Goal: Task Accomplishment & Management: Manage account settings

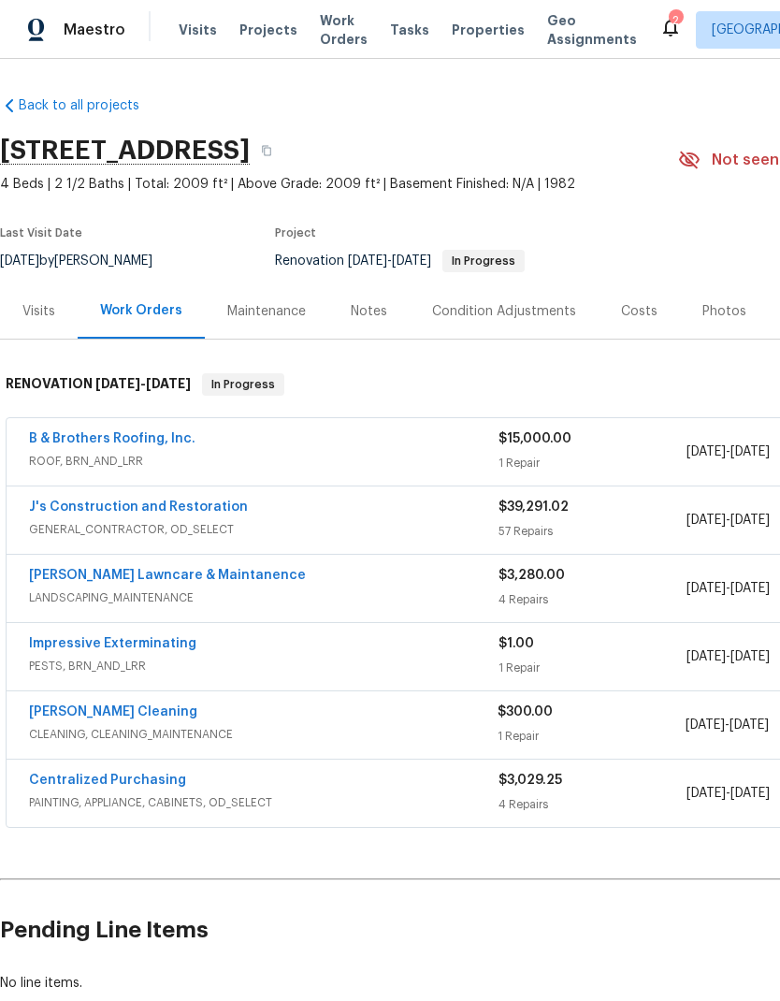
click at [194, 578] on link "[PERSON_NAME] Lawncare & Maintanence" at bounding box center [167, 575] width 277 height 13
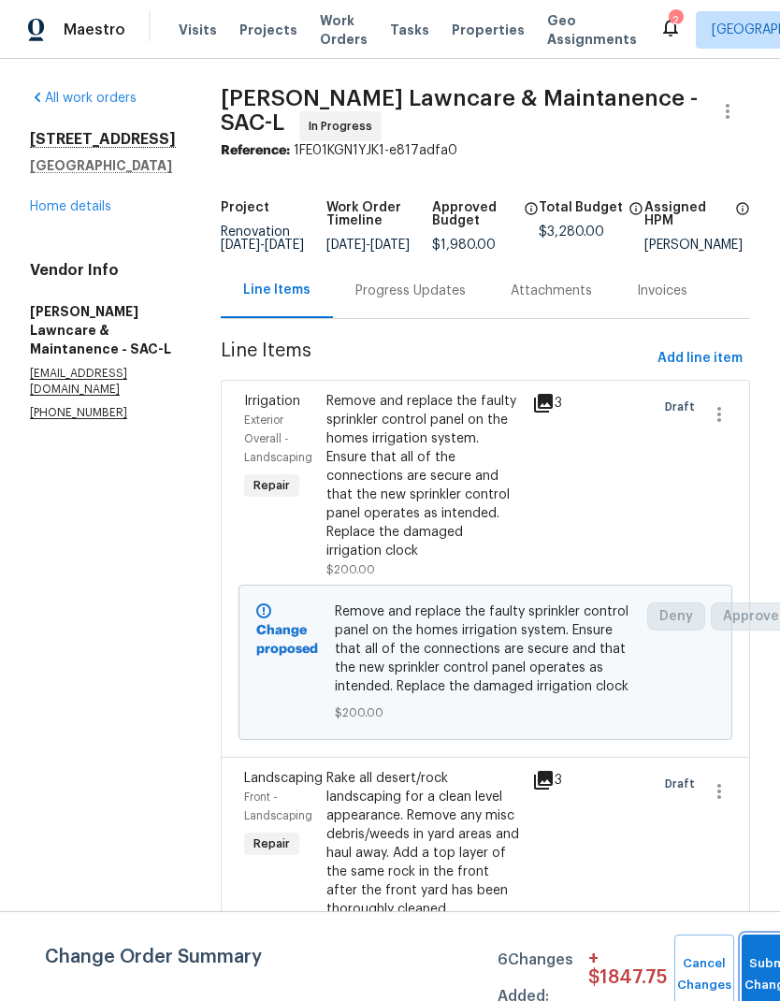
click at [752, 960] on button "Submit Changes" at bounding box center [772, 975] width 60 height 80
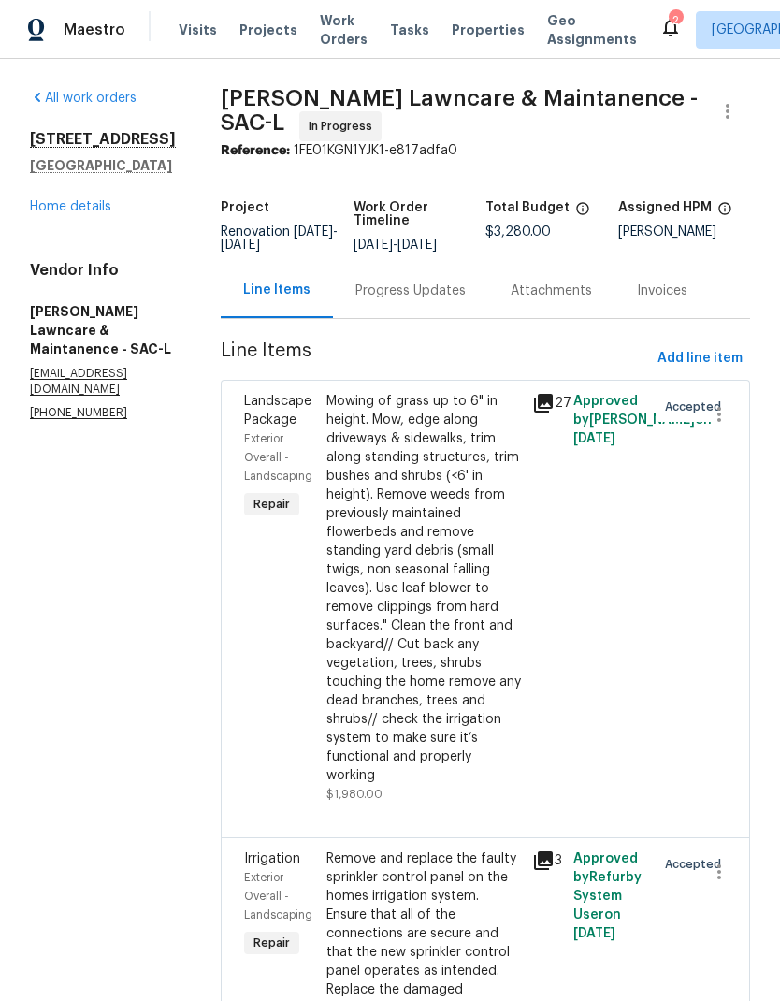
click at [93, 213] on link "Home details" at bounding box center [70, 206] width 81 height 13
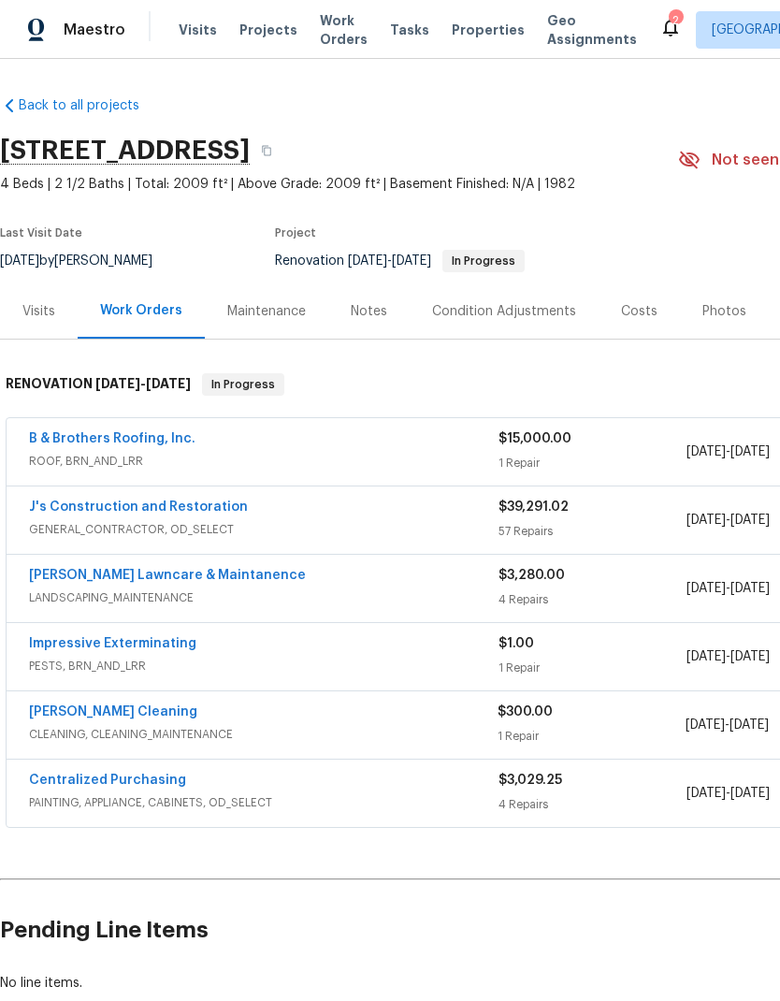
click at [632, 324] on div "Costs" at bounding box center [639, 310] width 81 height 55
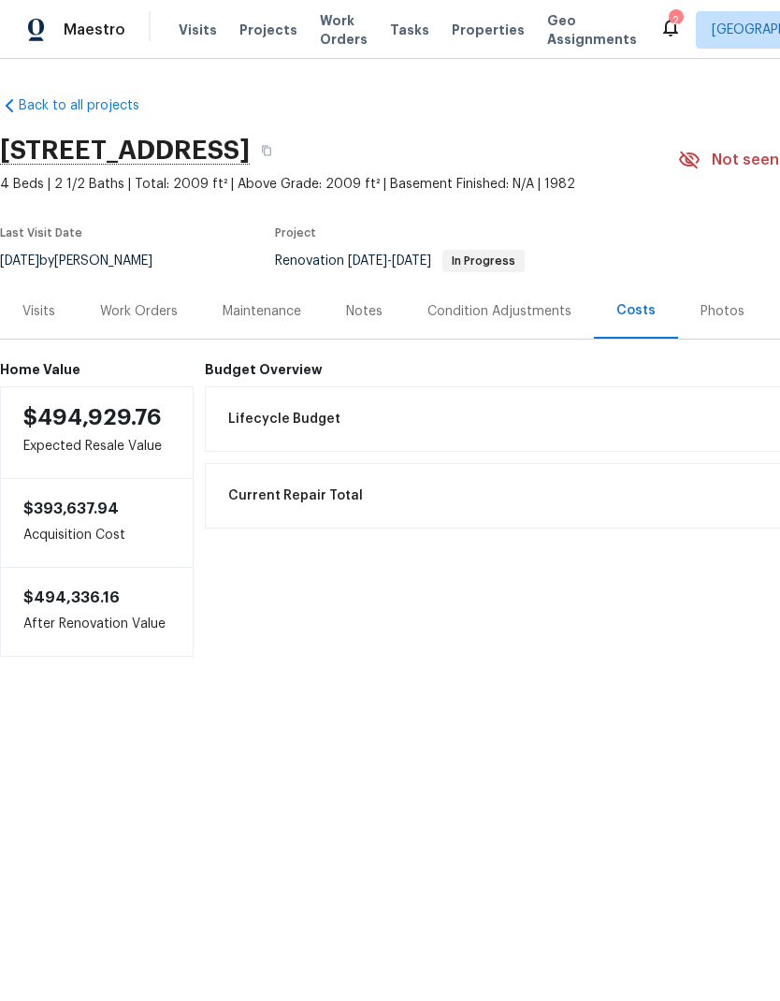
click at [152, 312] on div "Work Orders" at bounding box center [139, 311] width 78 height 19
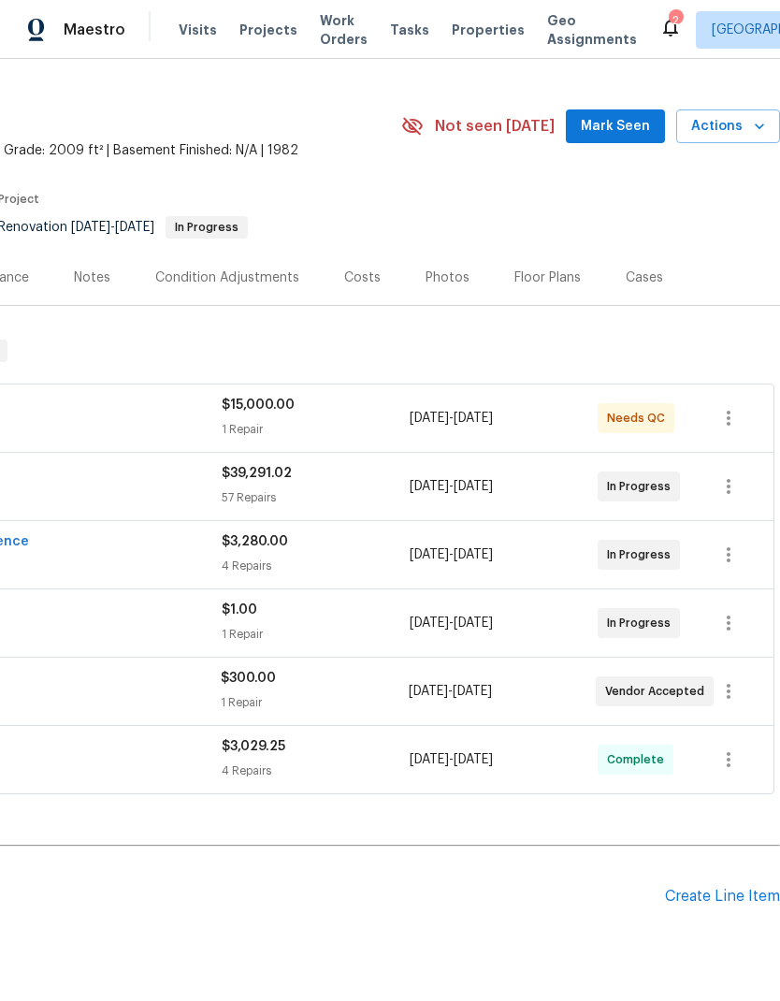
scroll to position [34, 277]
click at [732, 693] on icon "button" at bounding box center [728, 691] width 22 height 22
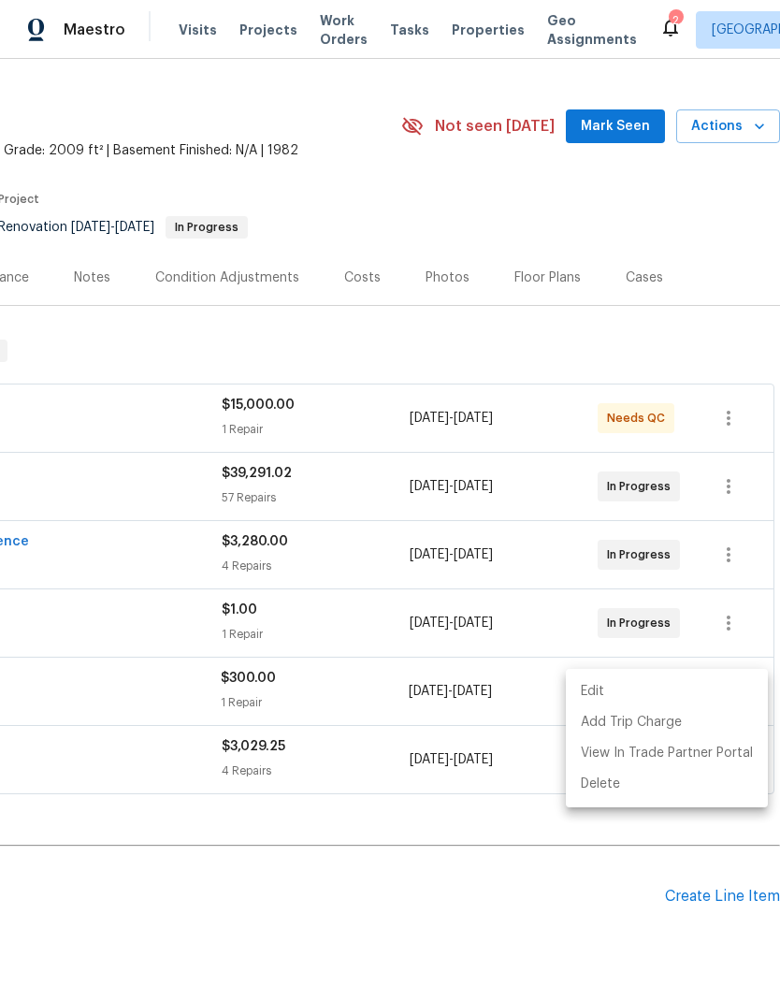
click at [719, 691] on li "Edit" at bounding box center [667, 691] width 202 height 31
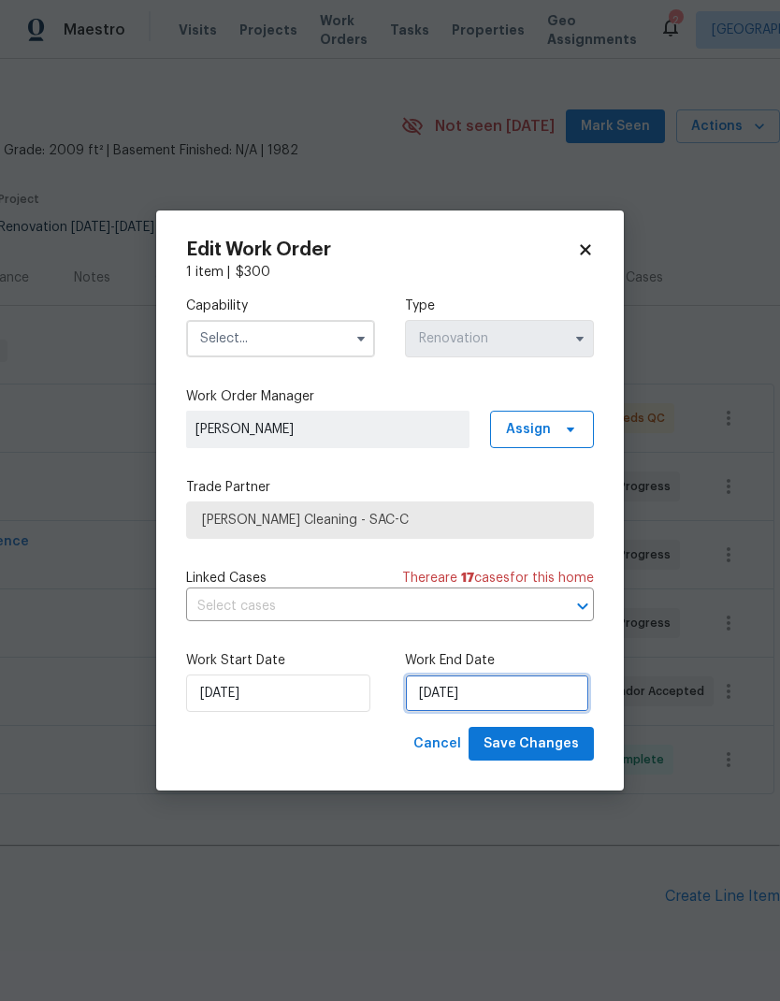
click at [517, 691] on input "10/6/2025" at bounding box center [497, 692] width 184 height 37
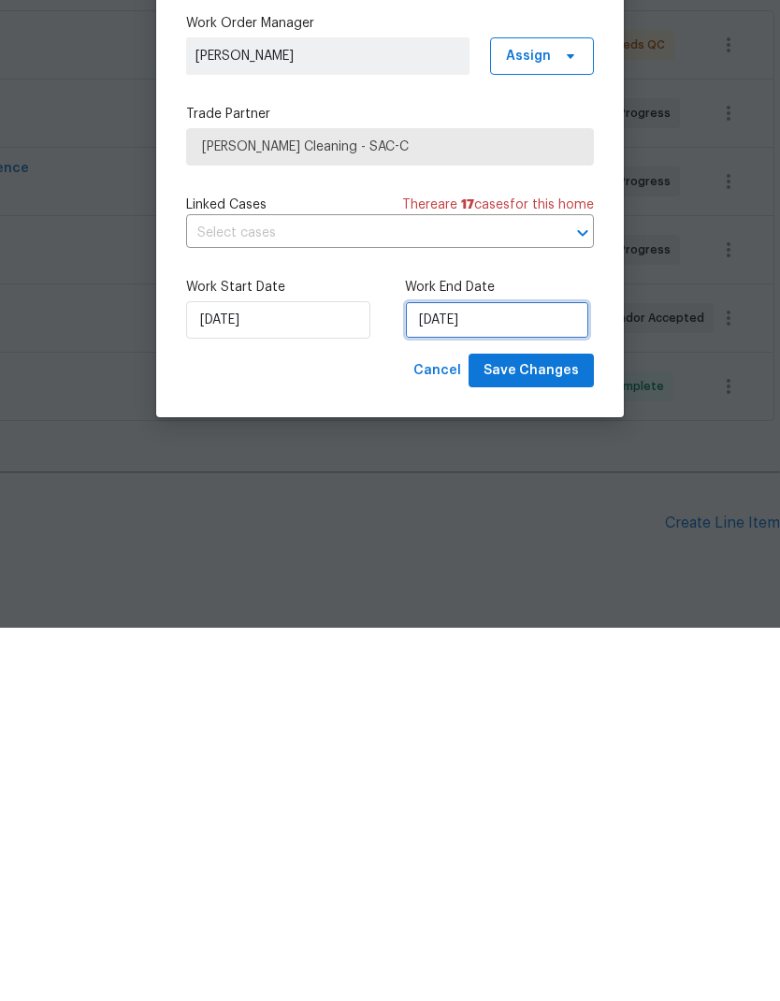
select select "9"
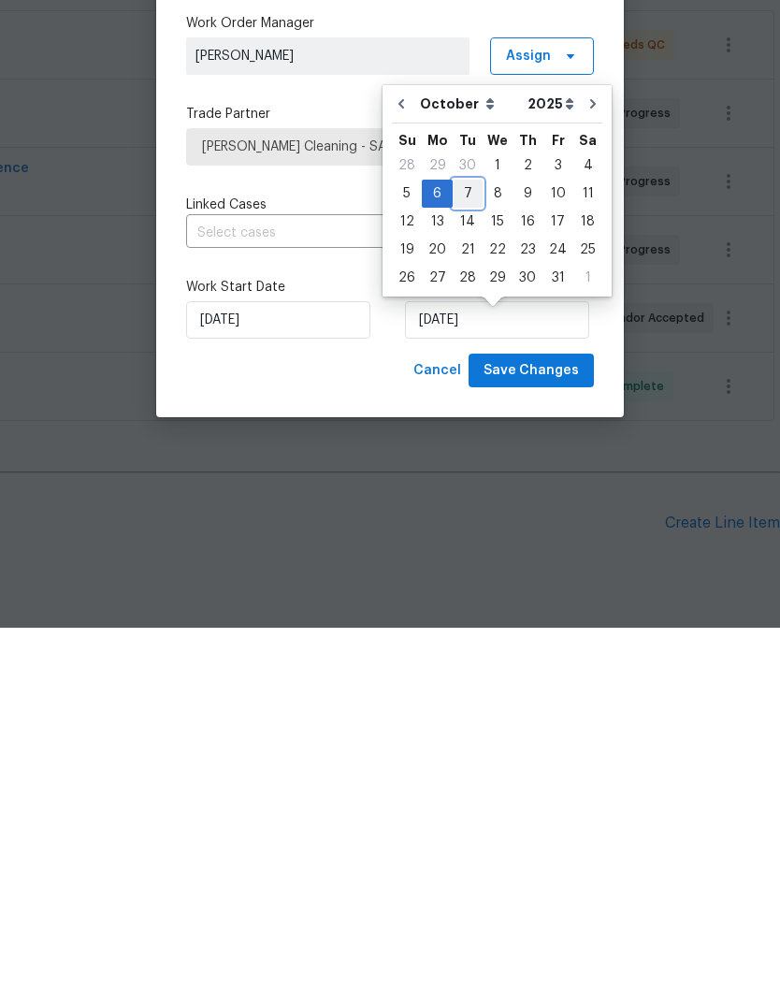
click at [466, 554] on div "7" at bounding box center [468, 567] width 30 height 26
type input "10/7/2025"
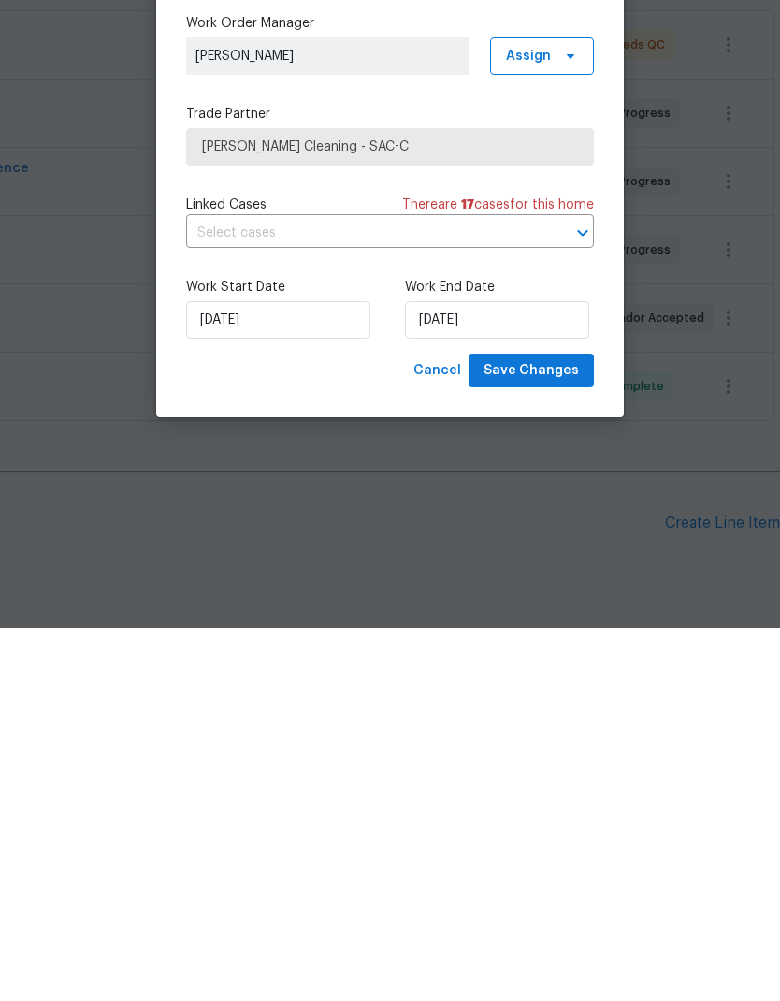
scroll to position [75, 0]
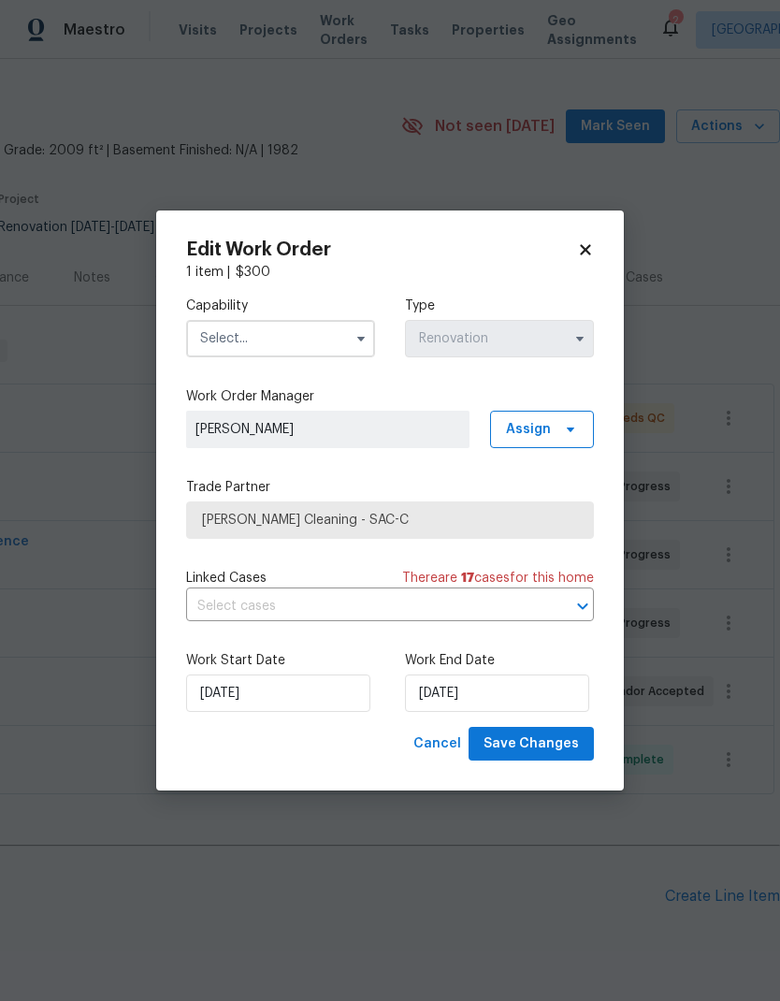
click at [336, 338] on input "text" at bounding box center [280, 338] width 189 height 37
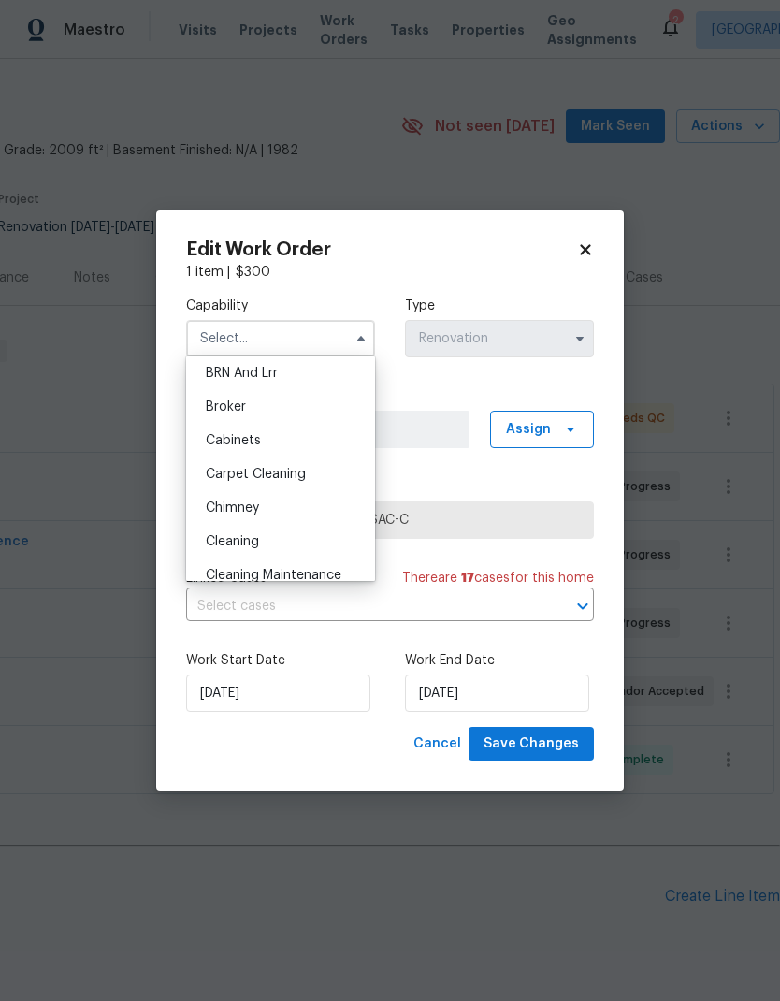
scroll to position [107, 0]
click at [272, 536] on div "Cleaning" at bounding box center [281, 541] width 180 height 34
type input "Cleaning"
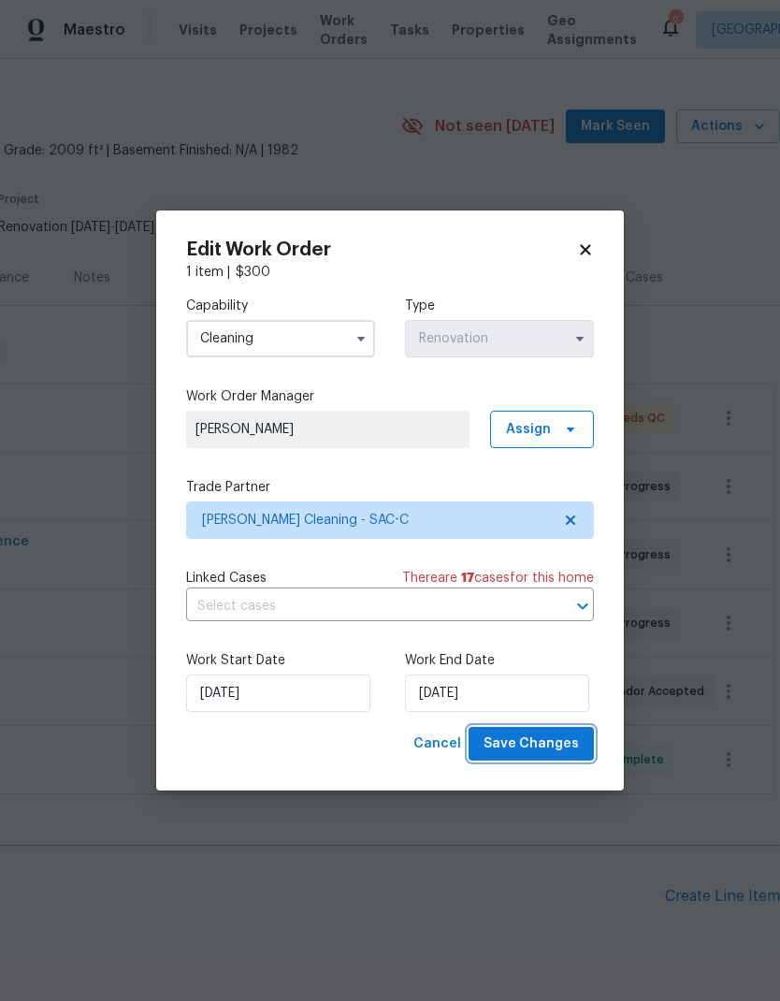
click at [563, 742] on span "Save Changes" at bounding box center [531, 743] width 95 height 23
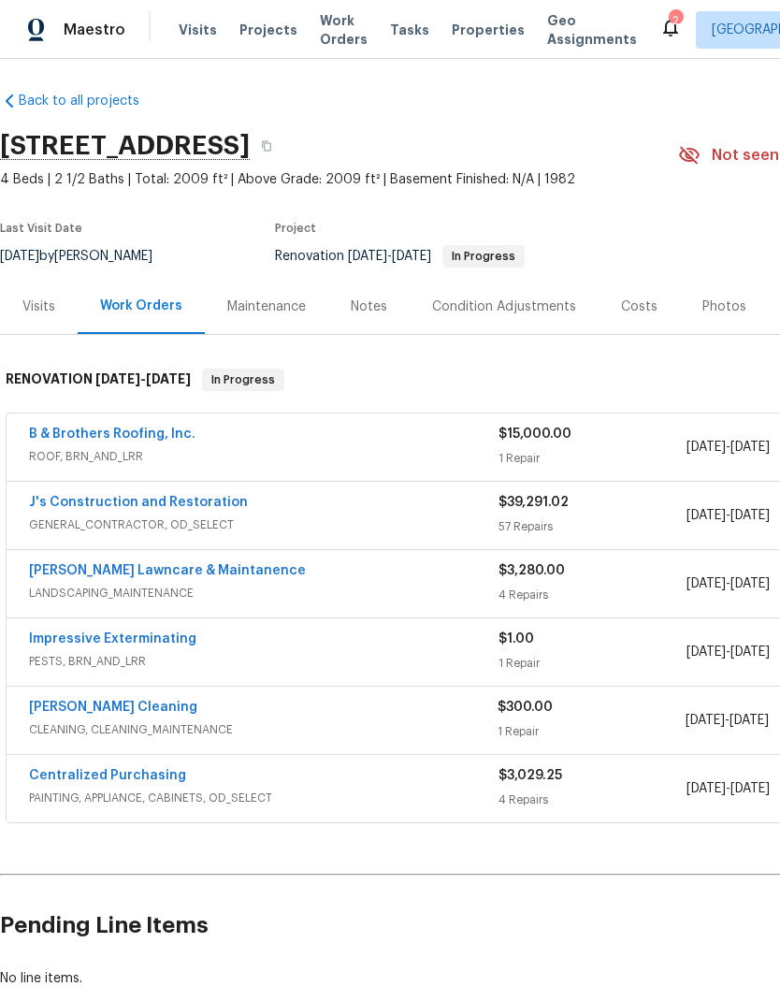
scroll to position [5, 0]
click at [211, 496] on link "J's Construction and Restoration" at bounding box center [138, 502] width 219 height 13
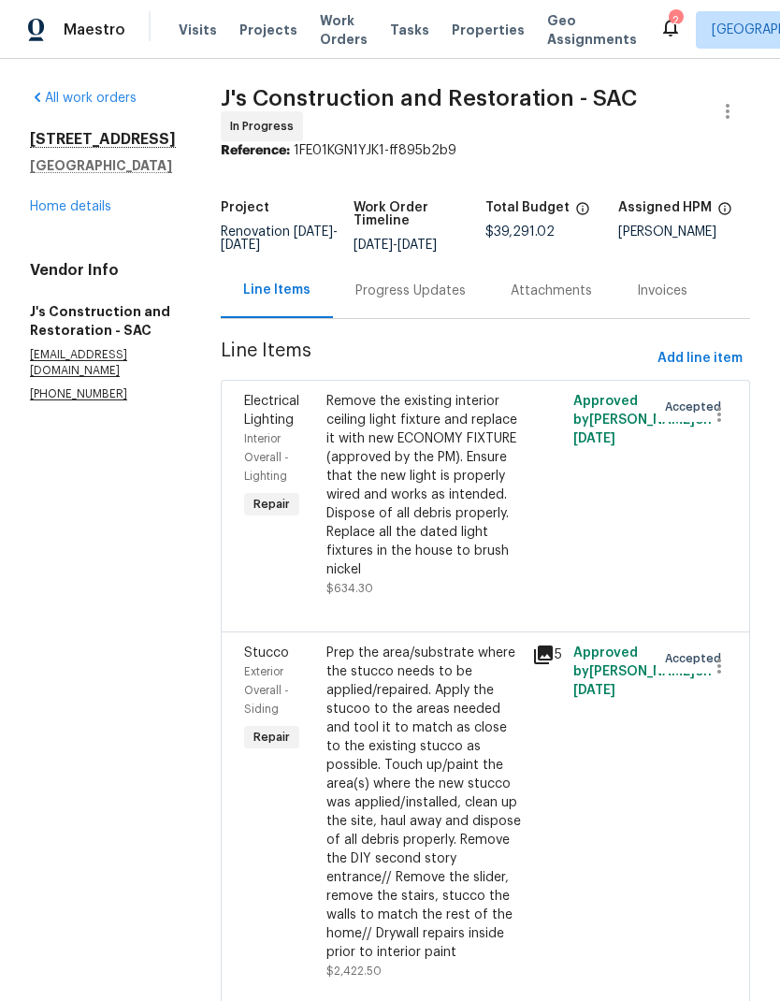
click at [86, 207] on link "Home details" at bounding box center [70, 206] width 81 height 13
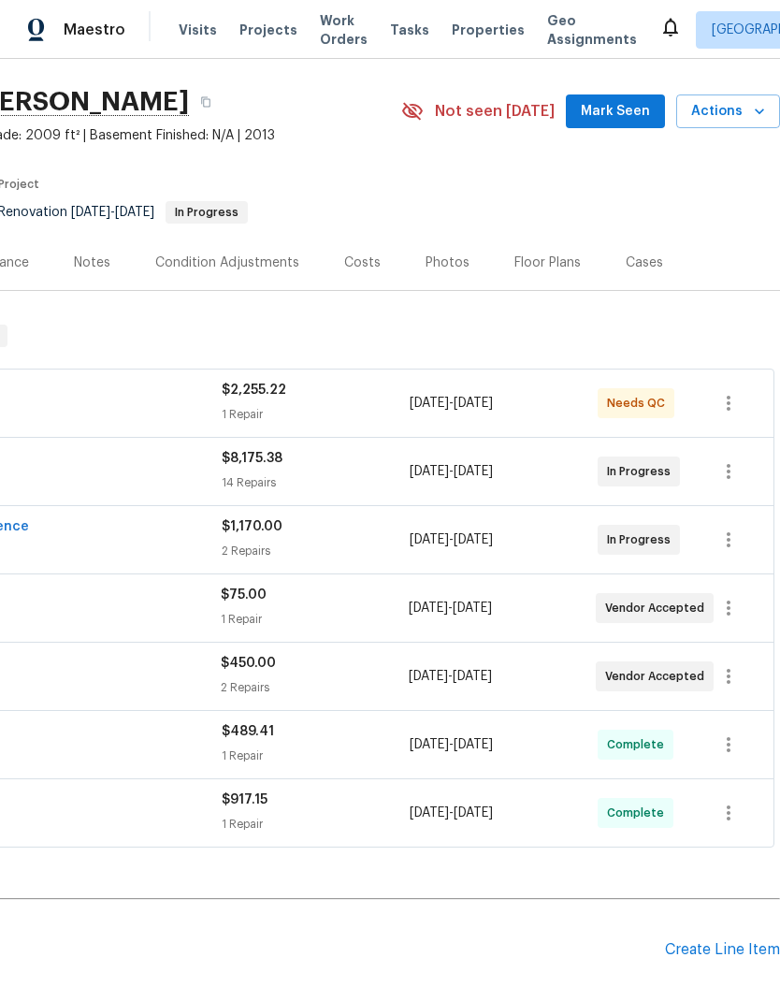
scroll to position [49, 277]
click at [732, 603] on icon "button" at bounding box center [728, 608] width 22 height 22
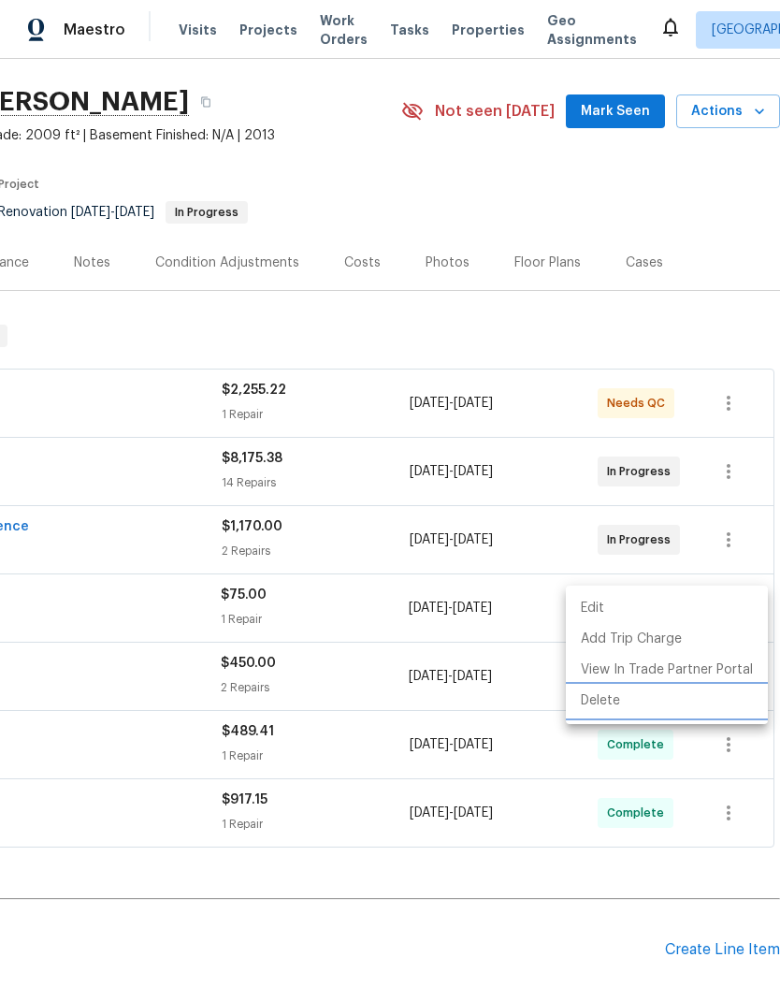
click at [616, 697] on li "Delete" at bounding box center [667, 701] width 202 height 31
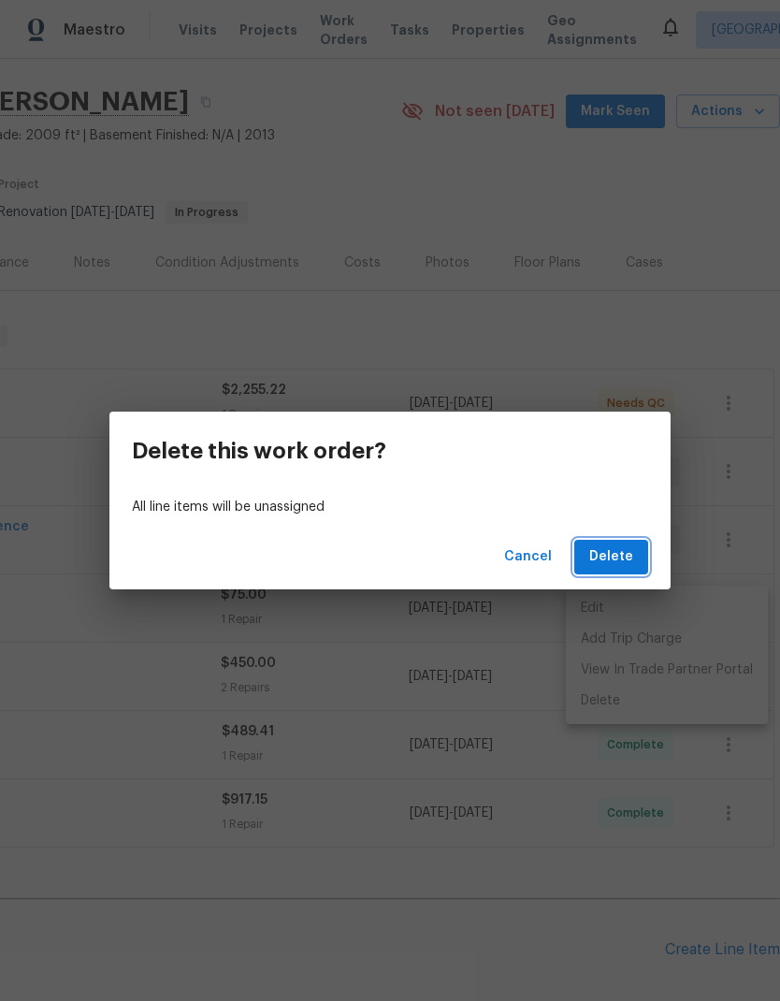
click at [635, 552] on button "Delete" at bounding box center [611, 557] width 74 height 35
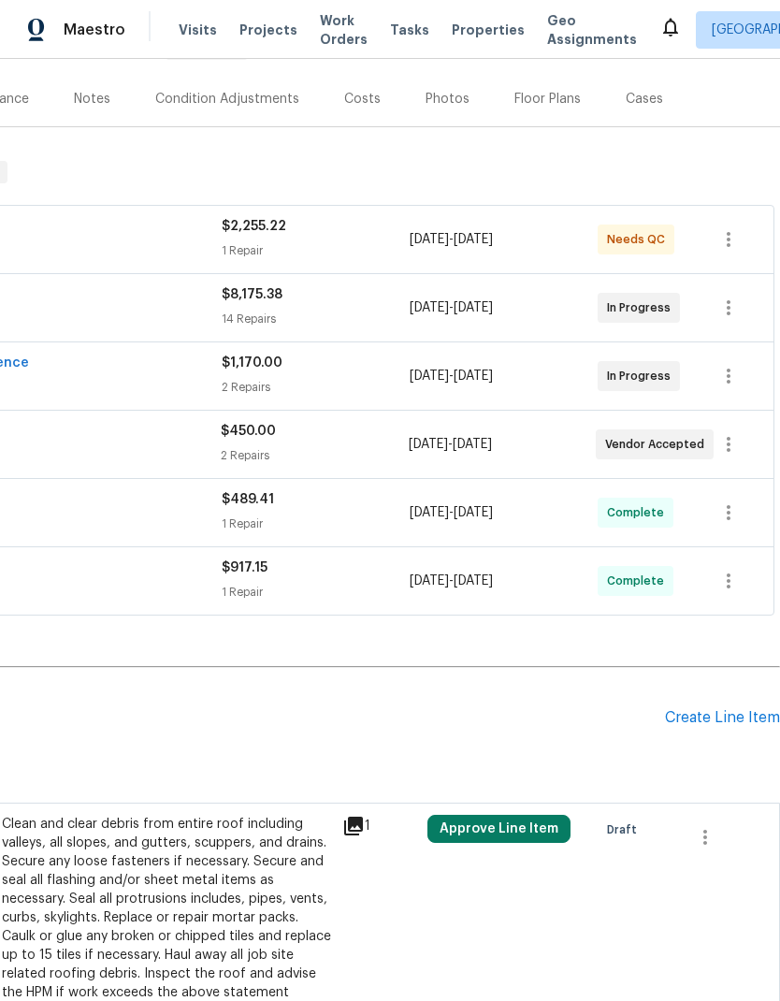
scroll to position [204, 277]
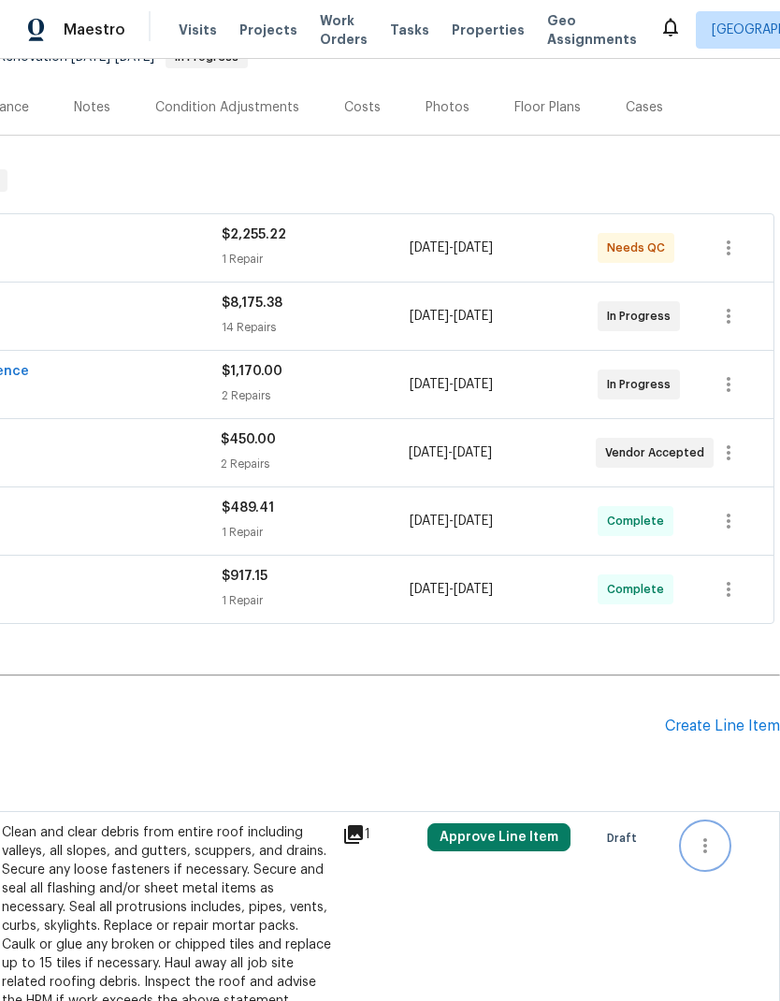
click at [719, 838] on button "button" at bounding box center [705, 845] width 45 height 45
click at [733, 837] on li "Cancel" at bounding box center [719, 845] width 72 height 31
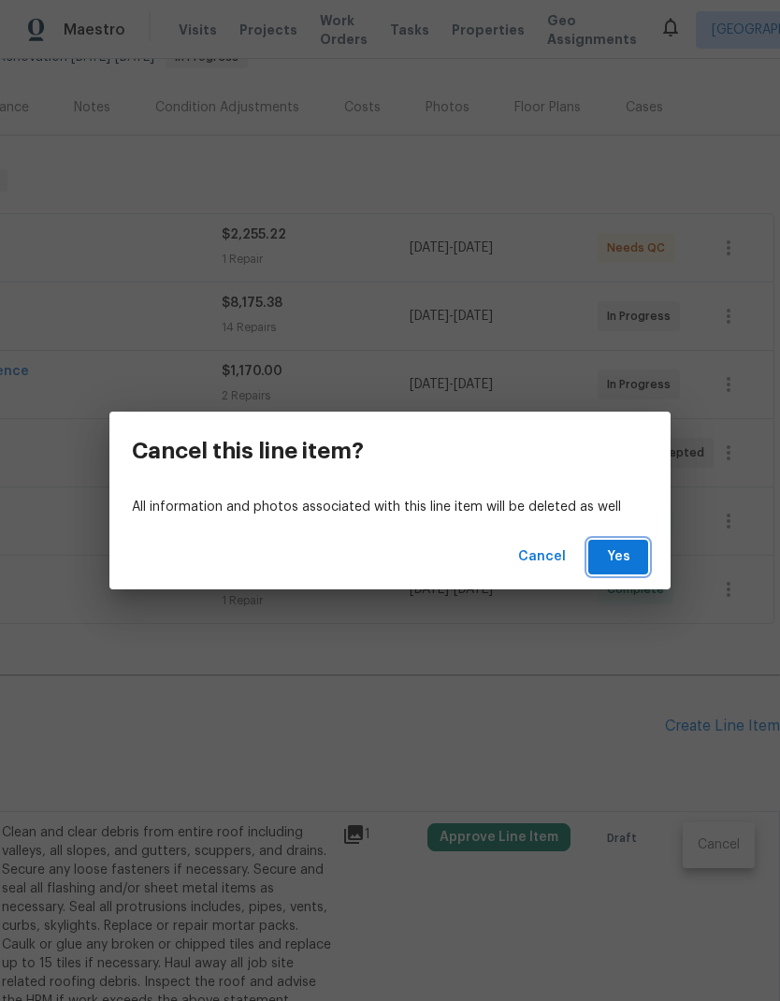
click at [627, 552] on span "Yes" at bounding box center [618, 556] width 30 height 23
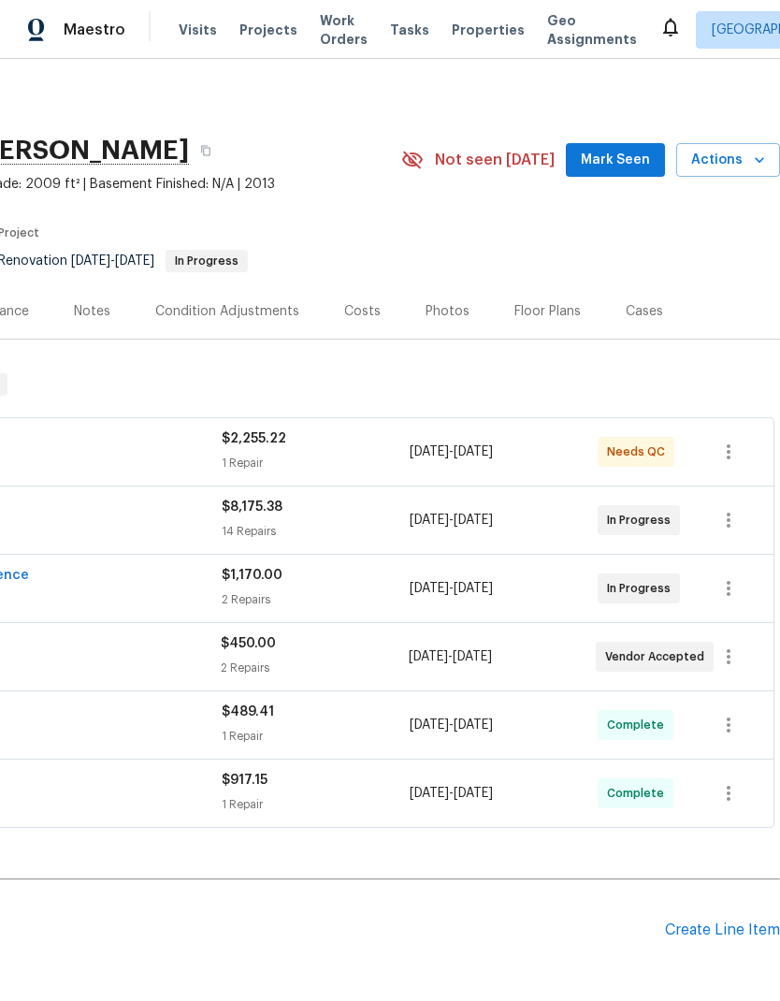
scroll to position [0, 277]
click at [354, 308] on div "Costs" at bounding box center [362, 311] width 36 height 19
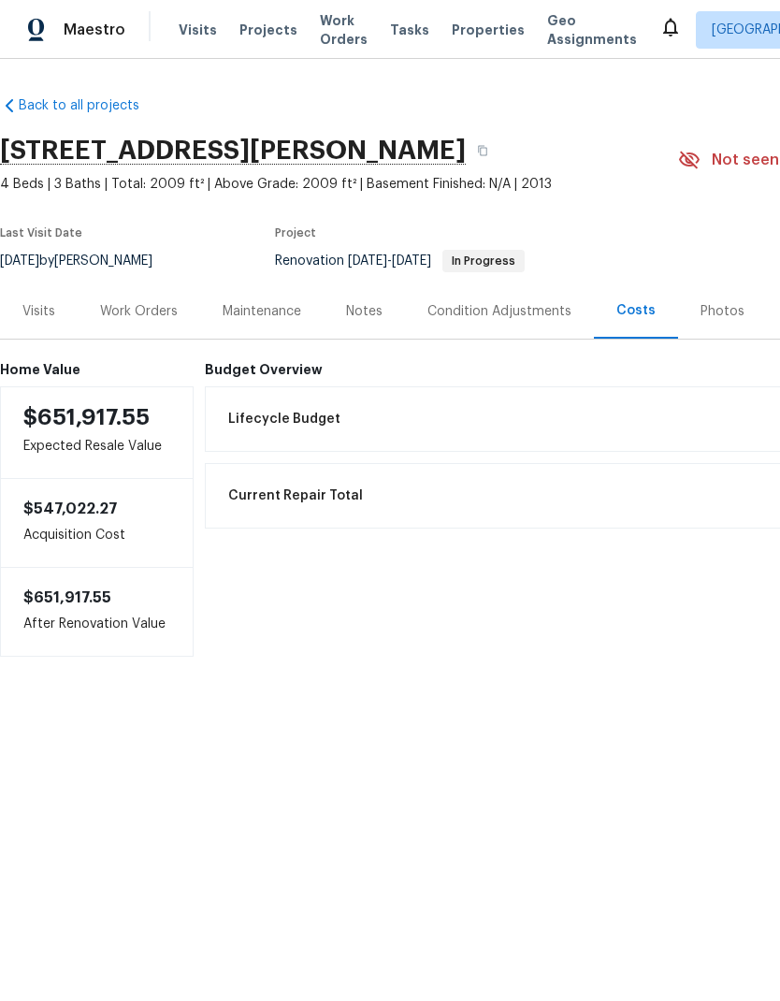
click at [152, 297] on div "Work Orders" at bounding box center [139, 310] width 123 height 55
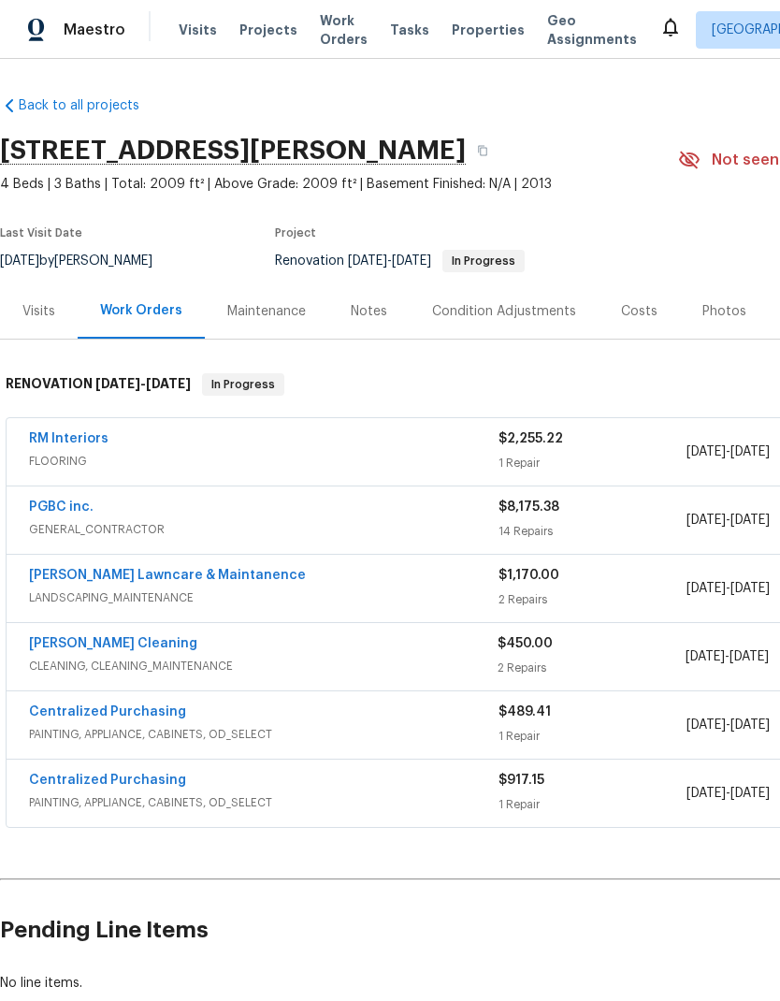
click at [623, 309] on div "Costs" at bounding box center [639, 311] width 36 height 19
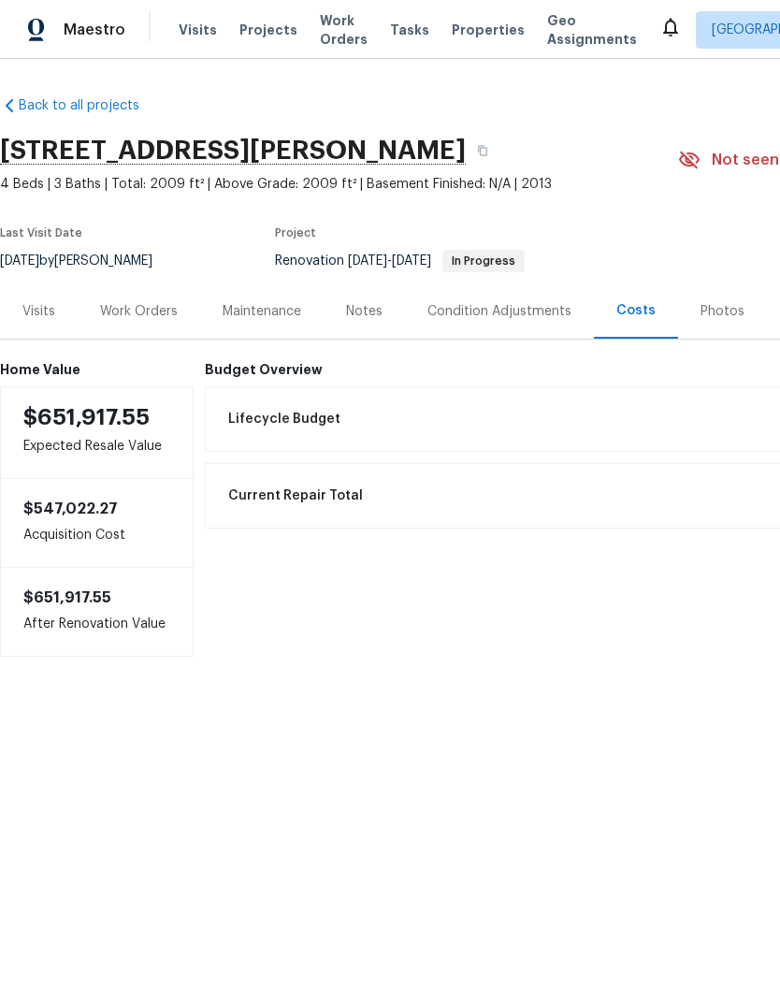
click at [139, 317] on div "Work Orders" at bounding box center [139, 311] width 78 height 19
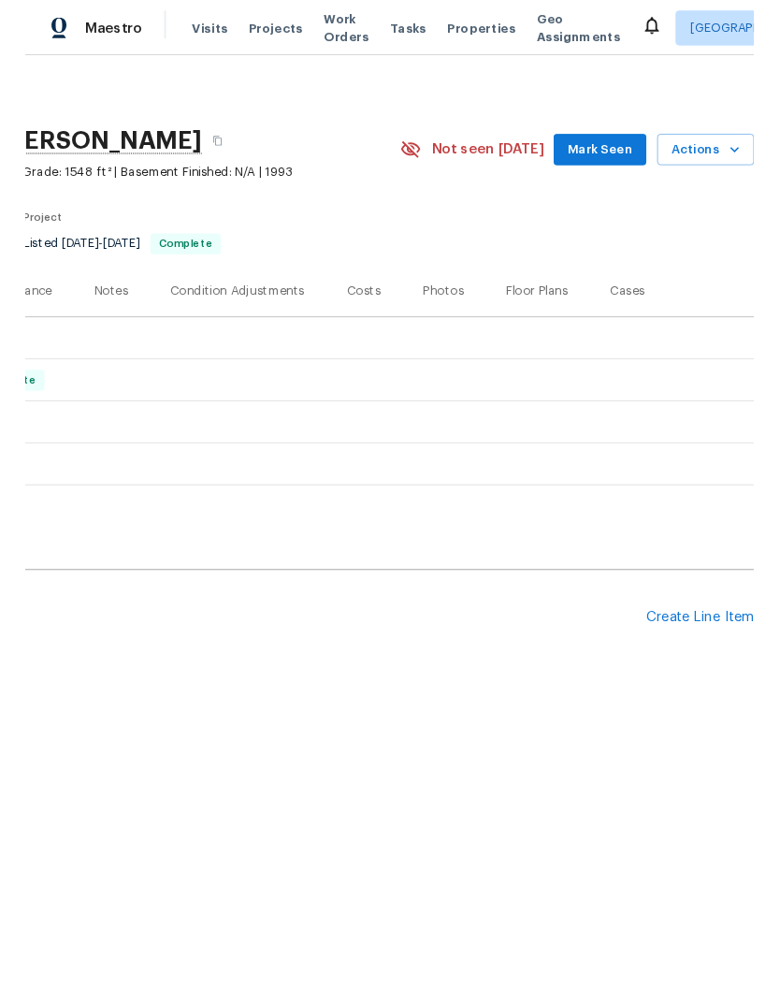
scroll to position [0, 277]
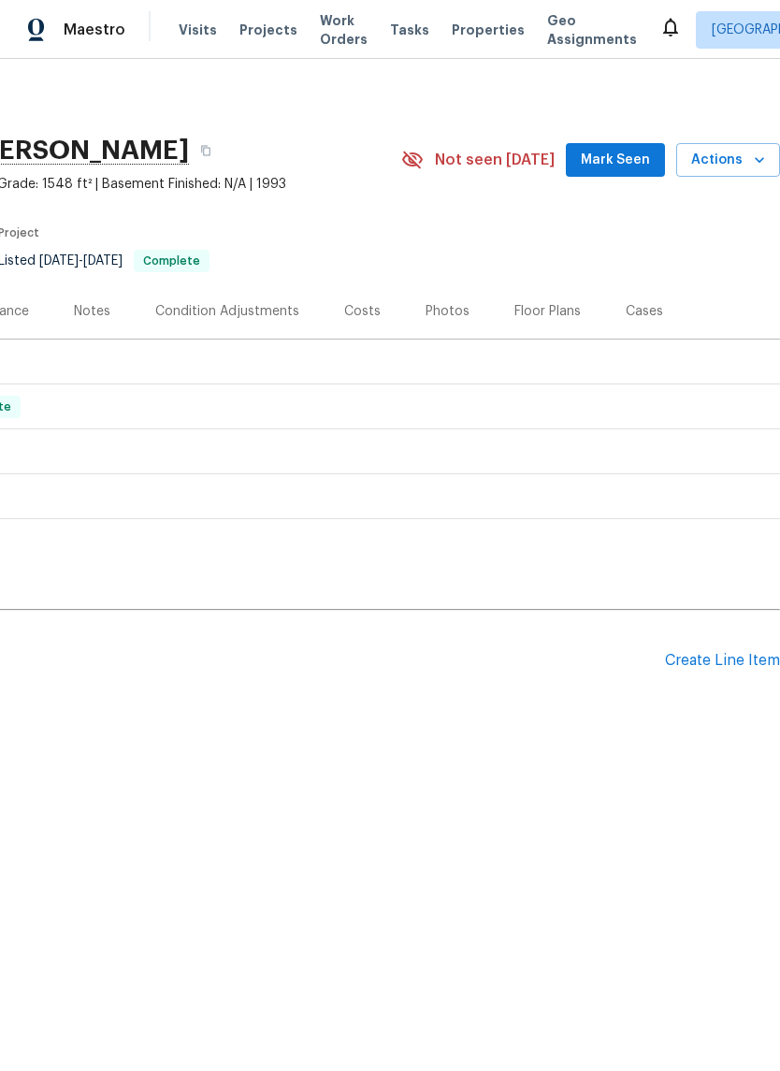
click at [745, 659] on div "Create Line Item" at bounding box center [722, 661] width 115 height 18
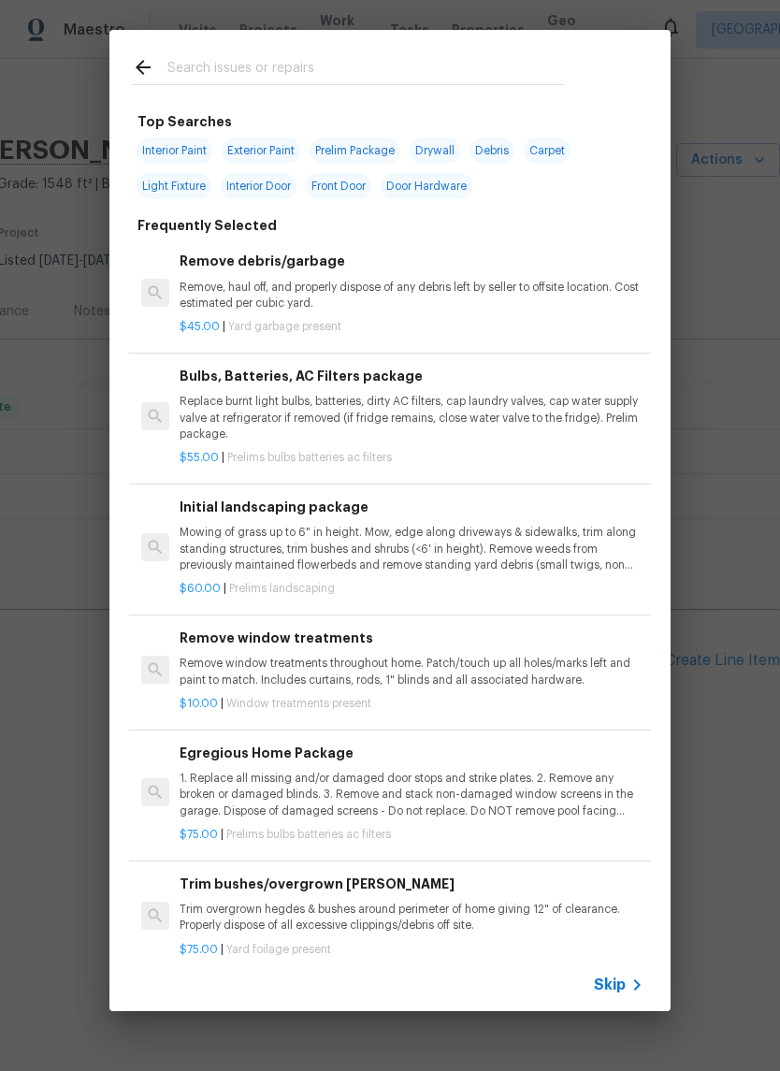
click at [280, 58] on input "text" at bounding box center [365, 70] width 397 height 28
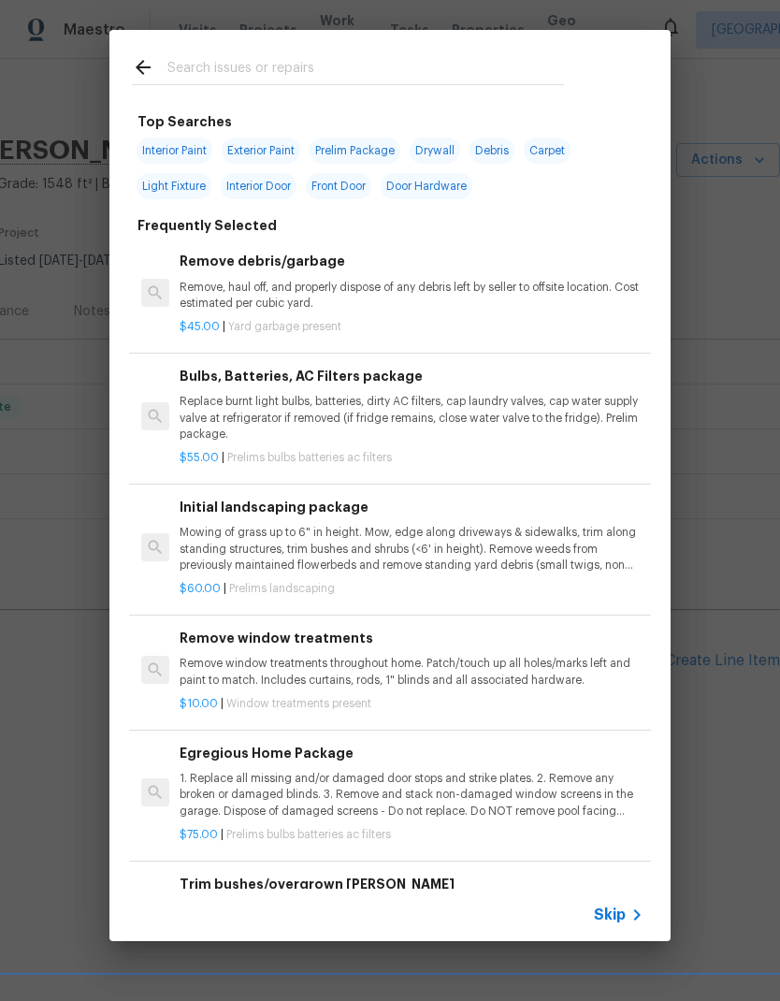
click at [281, 145] on span "Exterior Paint" at bounding box center [261, 151] width 79 height 26
type input "Exterior Paint"
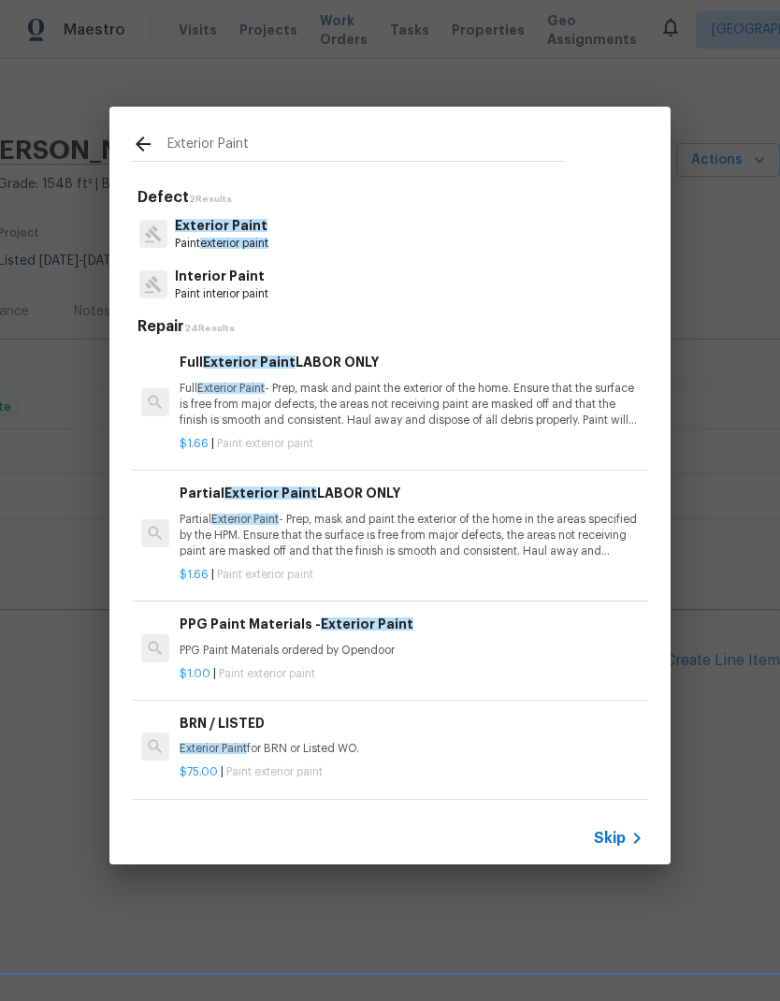
click at [344, 403] on p "Full Exterior Paint - Prep, mask and paint the exterior of the home. Ensure tha…" at bounding box center [412, 405] width 464 height 48
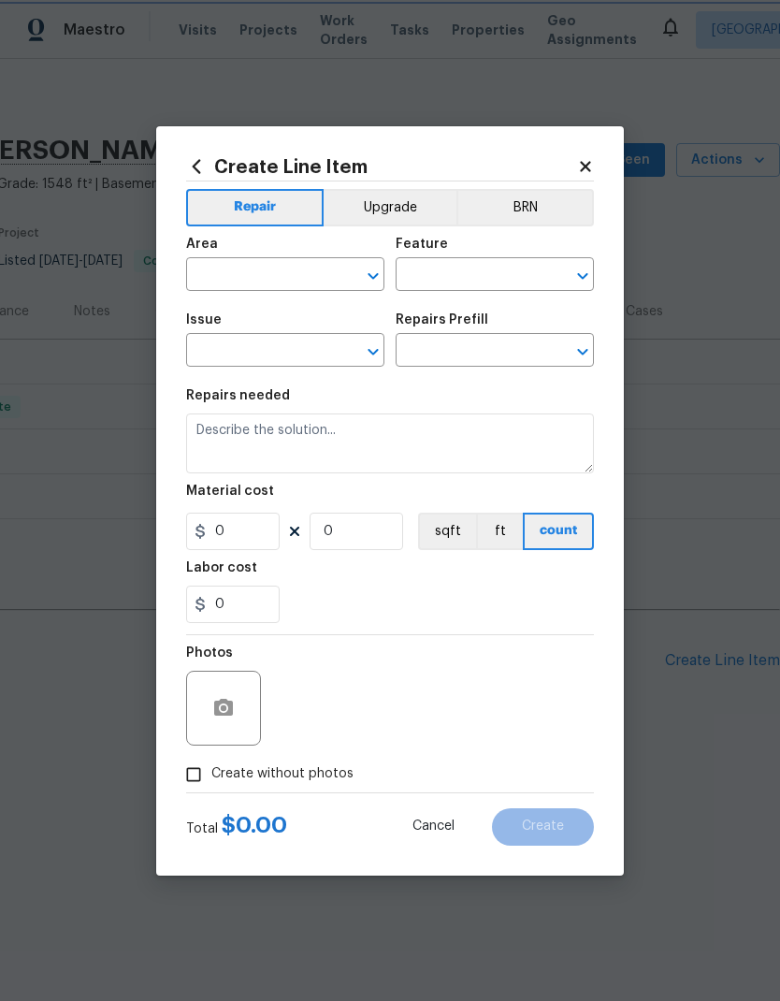
type input "Overall Paint"
type input "Exterior Paint"
type textarea "Full Exterior Paint - Prep, mask and paint the exterior of the home. Ensure tha…"
type input "1"
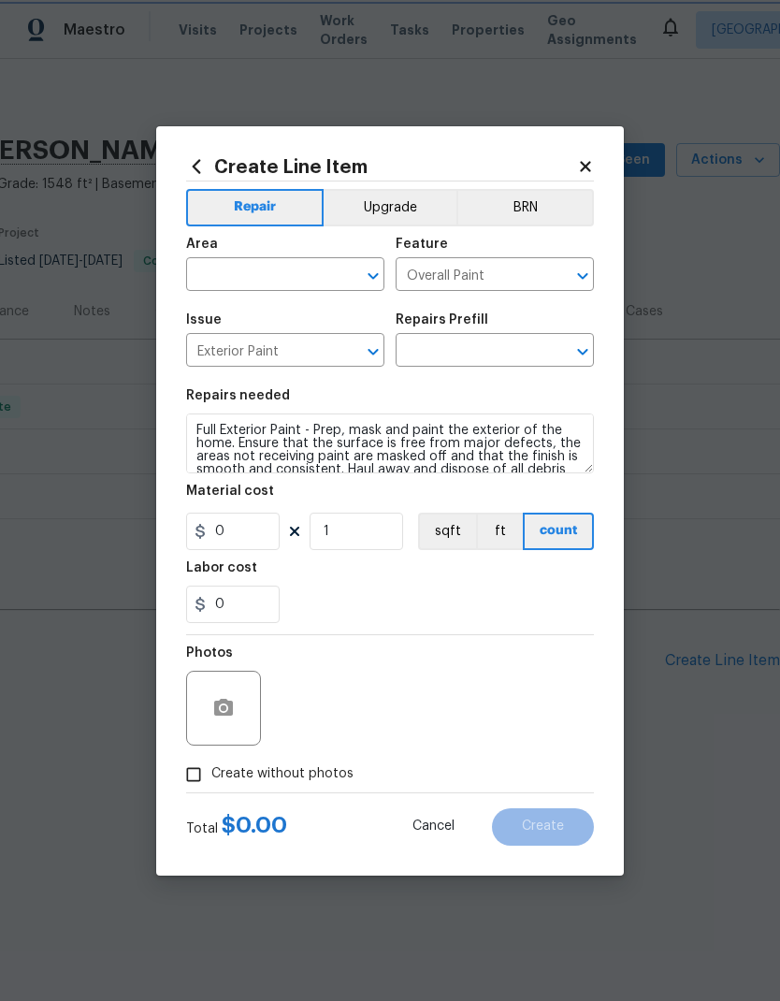
type input "Full Exterior Paint LABOR ONLY $1.66"
type input "1.66"
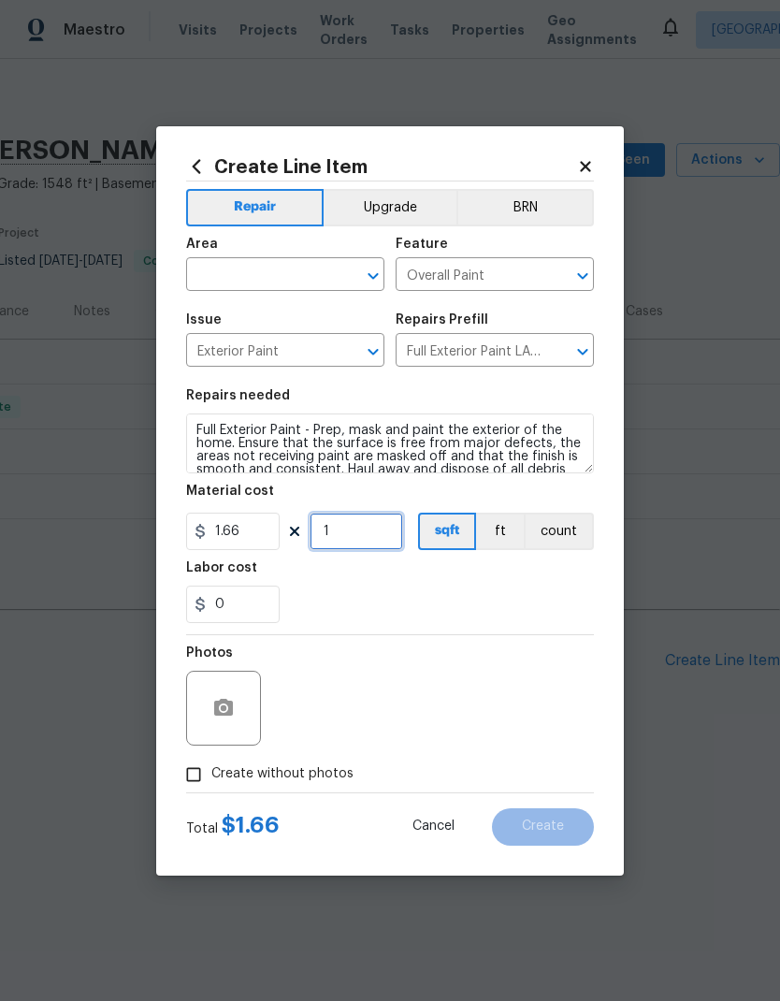
click at [396, 540] on input "1" at bounding box center [357, 531] width 94 height 37
type input "1548"
click at [490, 593] on div "0" at bounding box center [390, 604] width 408 height 37
click at [302, 250] on div "Area" at bounding box center [285, 250] width 198 height 24
click at [288, 275] on input "text" at bounding box center [259, 276] width 146 height 29
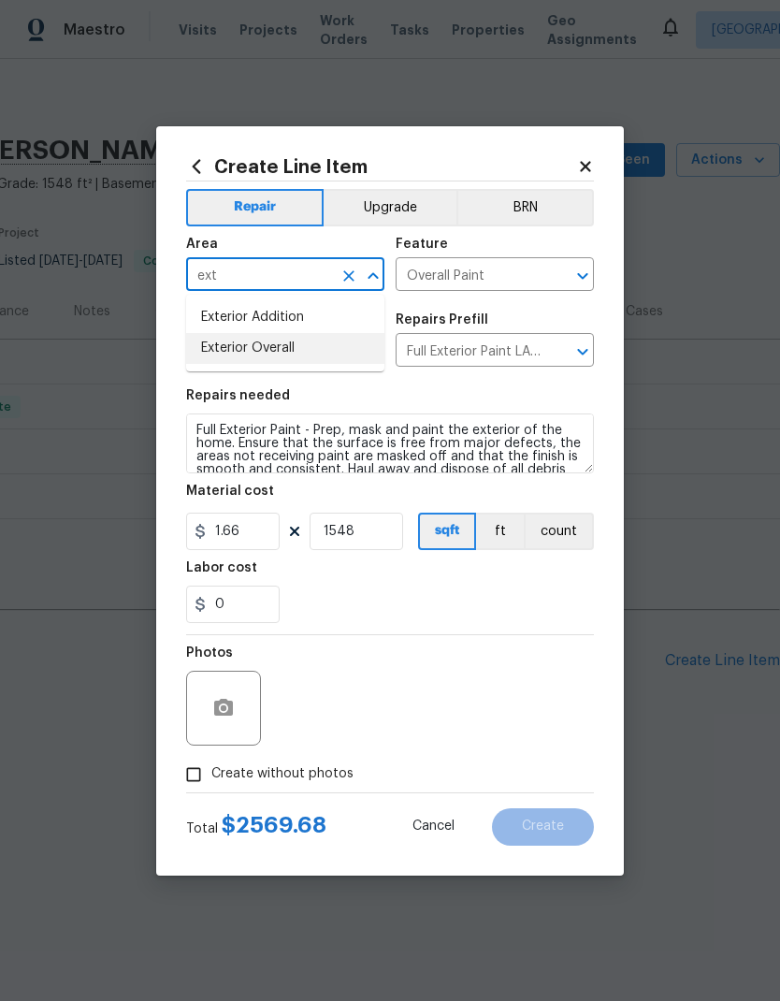
click at [297, 350] on li "Exterior Overall" at bounding box center [285, 348] width 198 height 31
type input "Exterior Overall"
click at [297, 350] on input "Exterior Paint" at bounding box center [259, 352] width 146 height 29
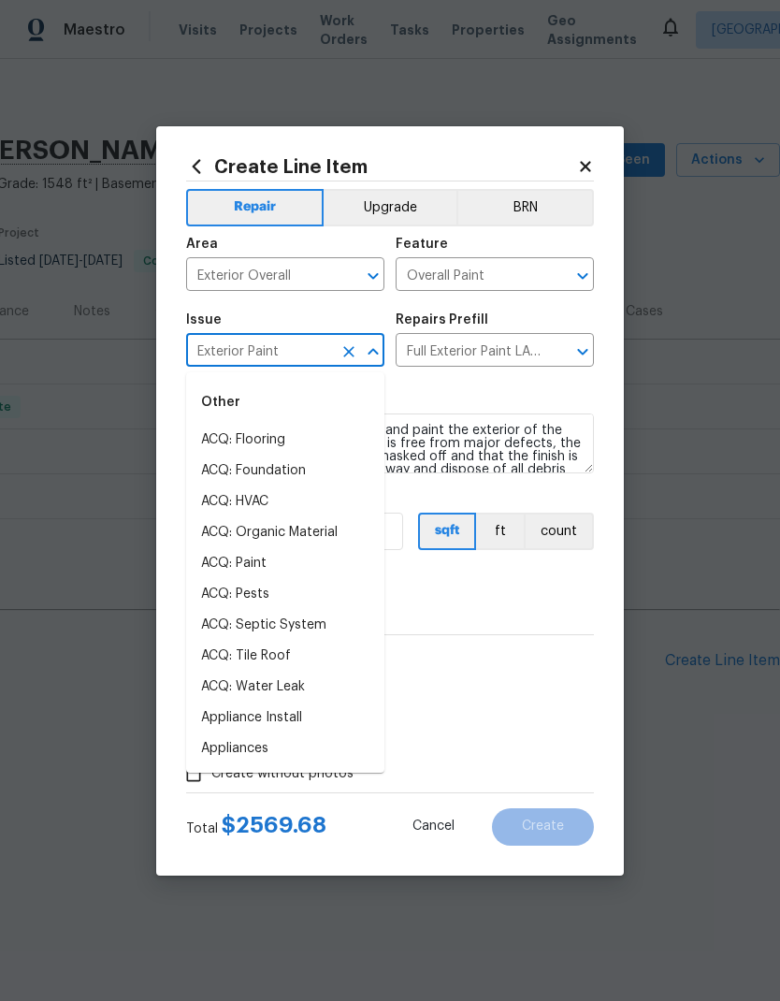
click at [541, 588] on div "0" at bounding box center [390, 604] width 408 height 37
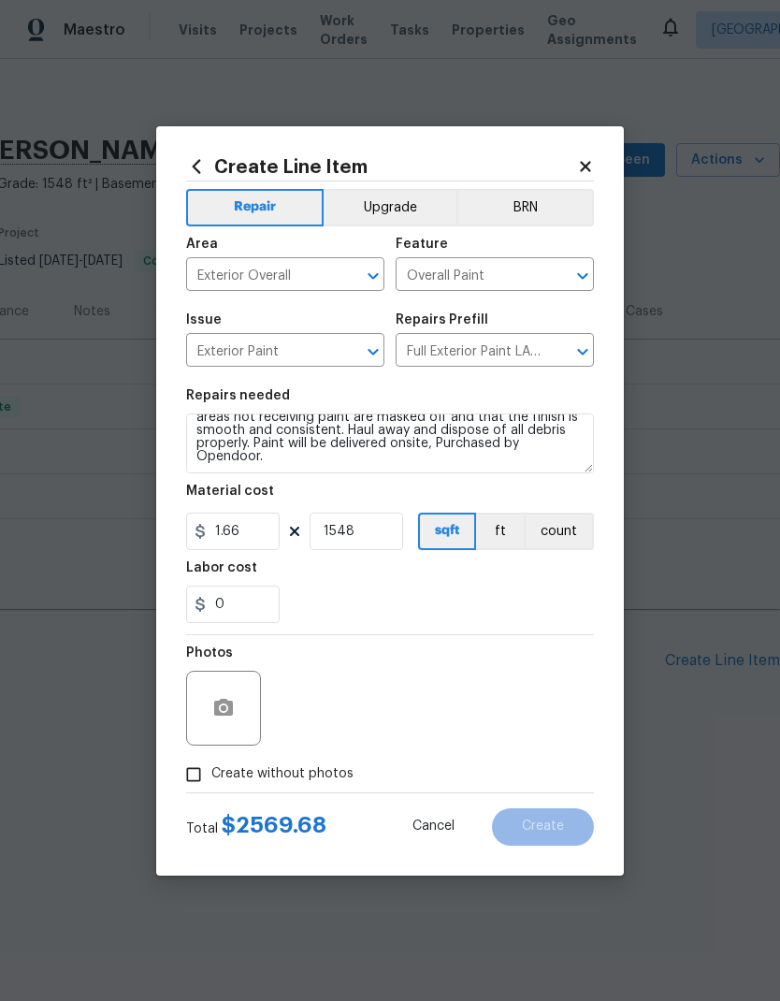
scroll to position [39, 0]
click at [540, 461] on textarea "Full Exterior Paint - Prep, mask and paint the exterior of the home. Ensure tha…" at bounding box center [390, 443] width 408 height 60
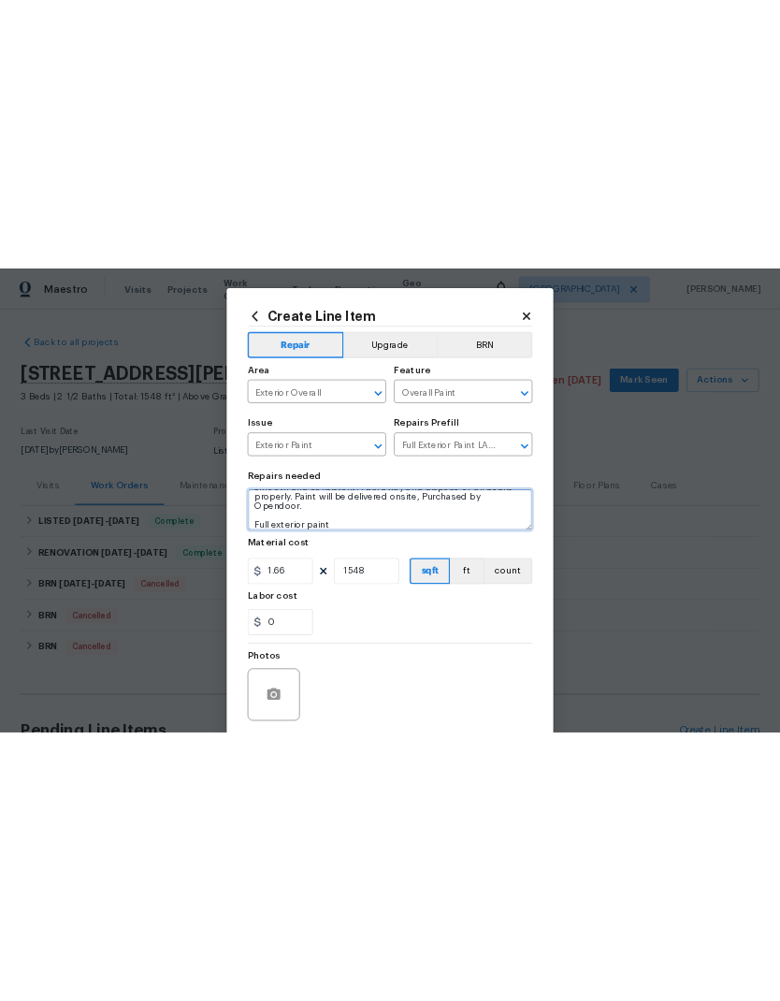
scroll to position [0, 0]
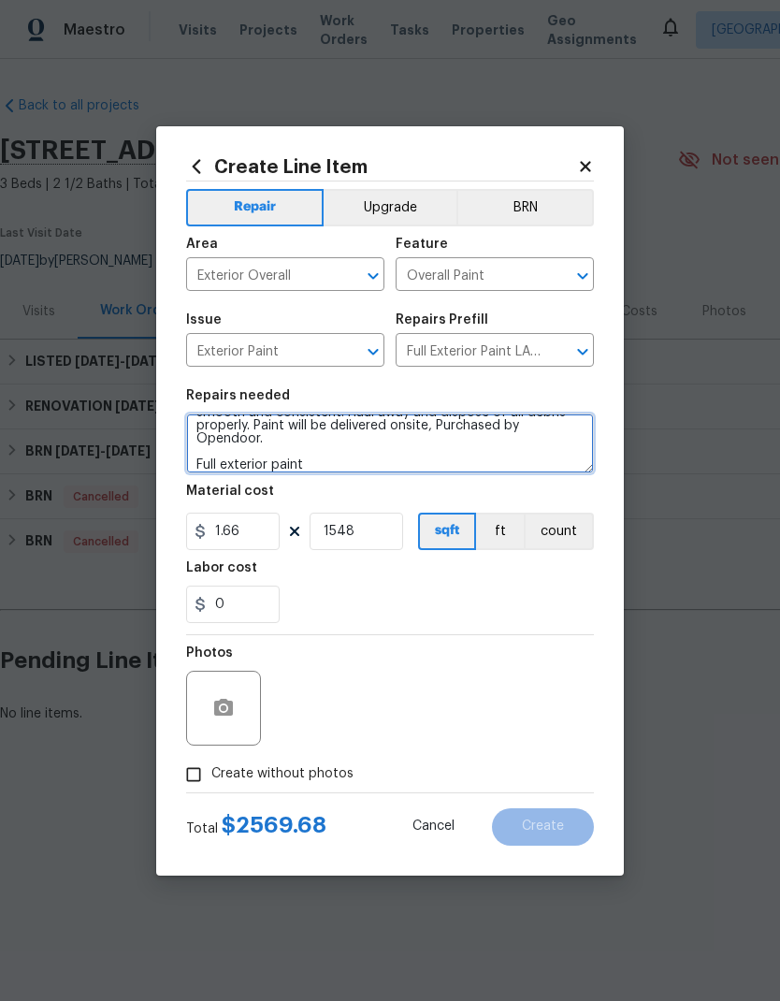
type textarea "Full Exterior Paint - Prep, mask and paint the exterior of the home. Ensure tha…"
click at [407, 577] on div "Labor cost" at bounding box center [390, 573] width 408 height 24
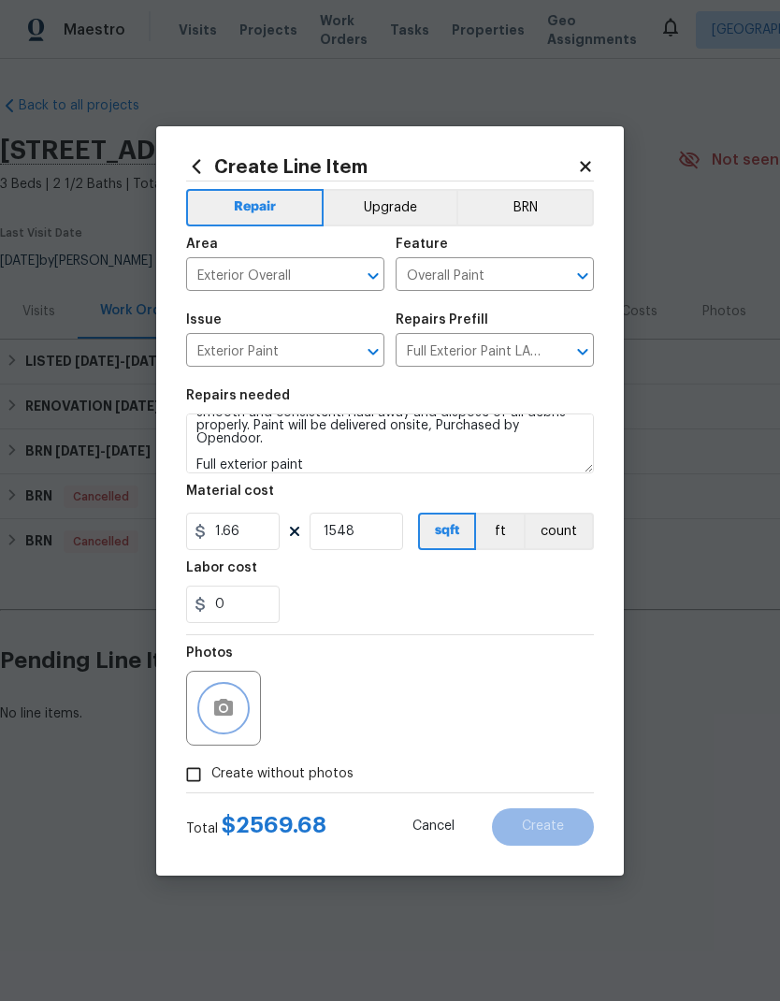
click at [222, 697] on button "button" at bounding box center [223, 708] width 45 height 45
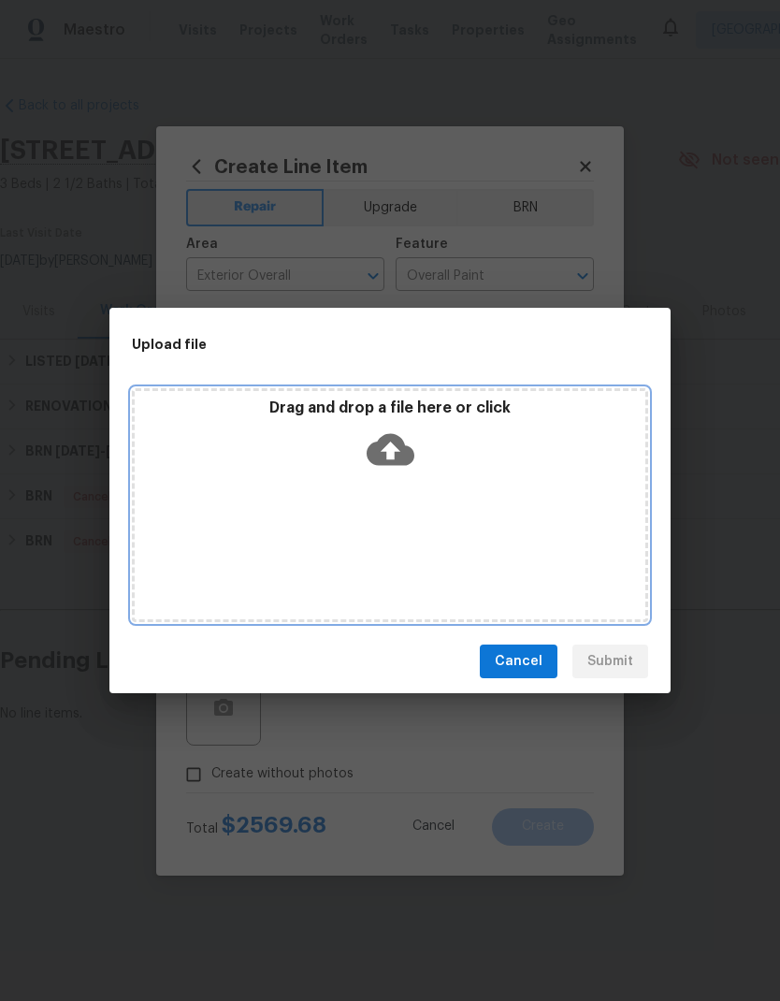
click at [393, 445] on icon at bounding box center [391, 450] width 48 height 48
